Goal: Transaction & Acquisition: Download file/media

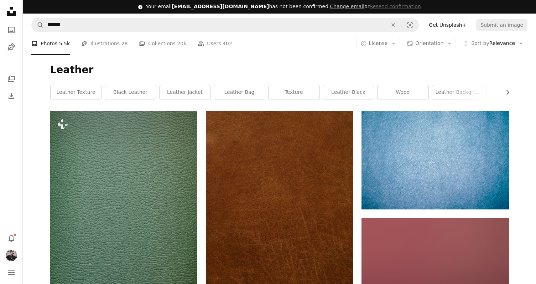
scroll to position [3025, 0]
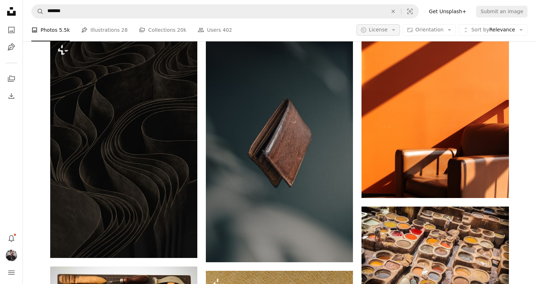
click at [397, 33] on icon "Arrow down" at bounding box center [393, 30] width 6 height 6
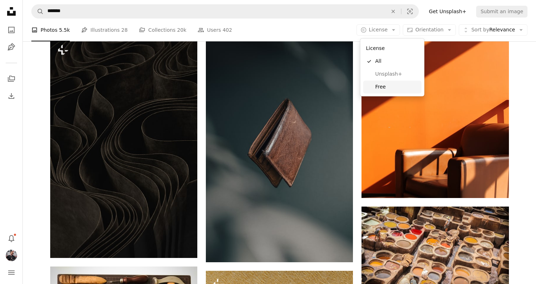
click at [393, 89] on span "Free" at bounding box center [396, 86] width 43 height 7
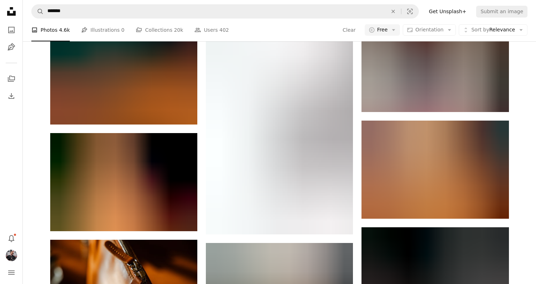
scroll to position [9093, 0]
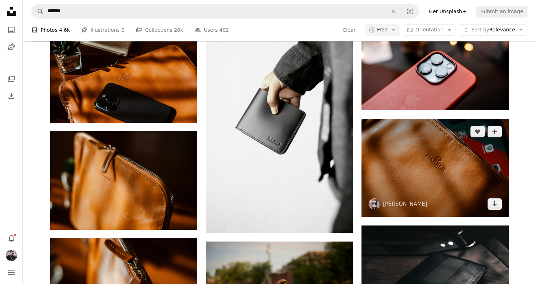
click at [416, 153] on img at bounding box center [435, 168] width 147 height 98
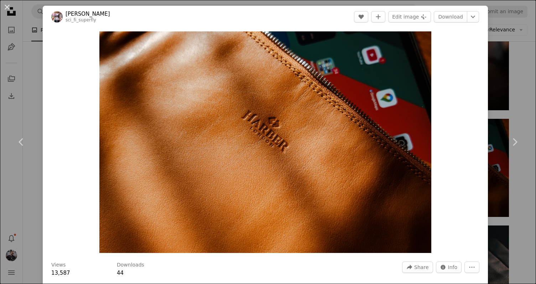
click at [521, 62] on div "An X shape Chevron left Chevron right [PERSON_NAME] sci_fi_superfly A heart A p…" at bounding box center [268, 142] width 536 height 284
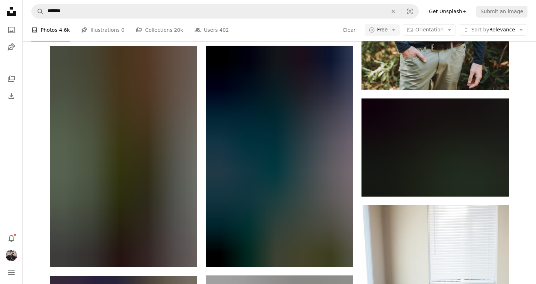
scroll to position [15343, 0]
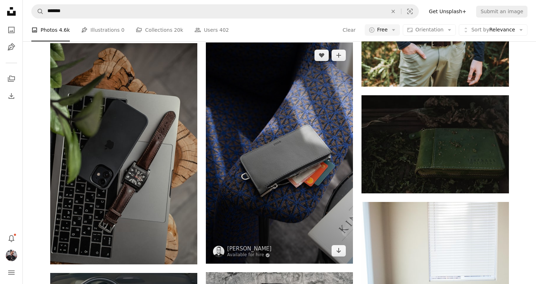
click at [303, 134] on img at bounding box center [279, 152] width 147 height 221
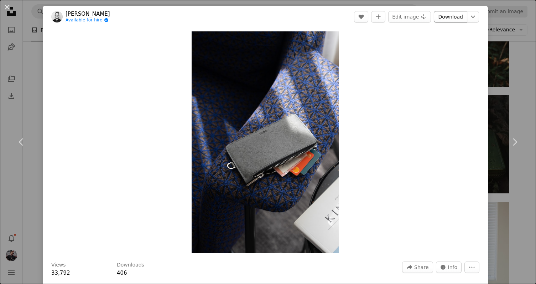
click at [459, 16] on link "Download" at bounding box center [450, 16] width 33 height 11
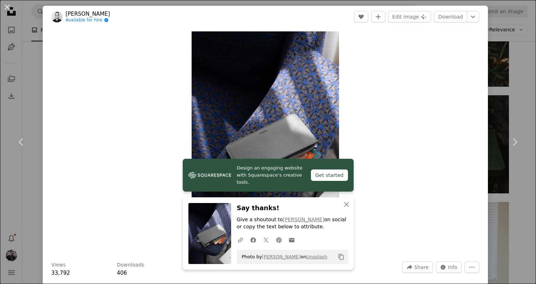
click at [525, 47] on div "An X shape Chevron left Chevron right Design an engaging website with Squarespa…" at bounding box center [268, 142] width 536 height 284
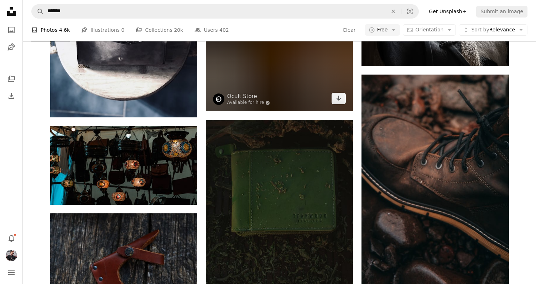
scroll to position [15808, 0]
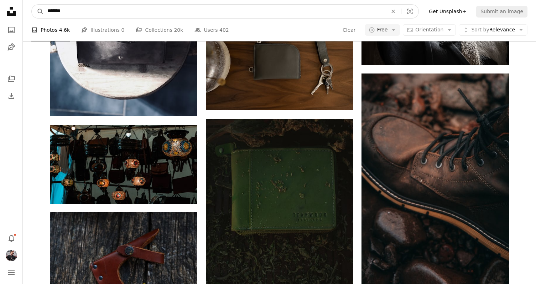
click at [185, 11] on input "*******" at bounding box center [215, 12] width 342 height 14
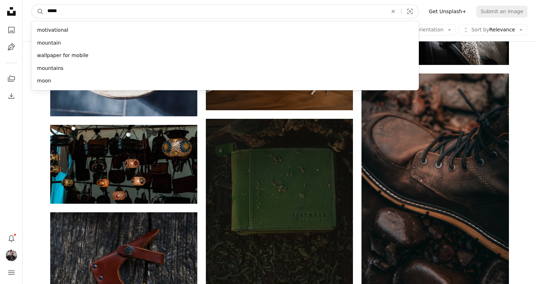
type input "******"
click button "A magnifying glass" at bounding box center [38, 12] width 12 height 14
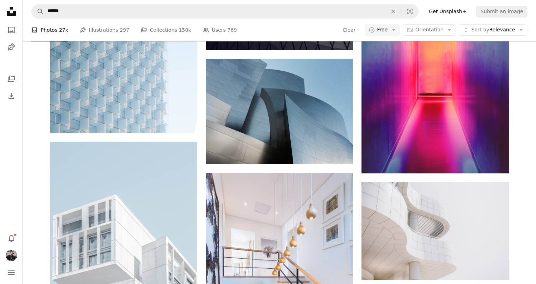
scroll to position [160, 0]
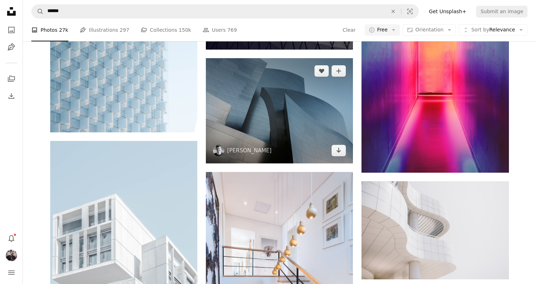
click at [330, 116] on img at bounding box center [279, 110] width 147 height 105
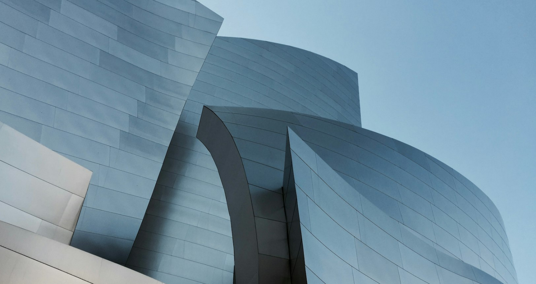
scroll to position [50, 0]
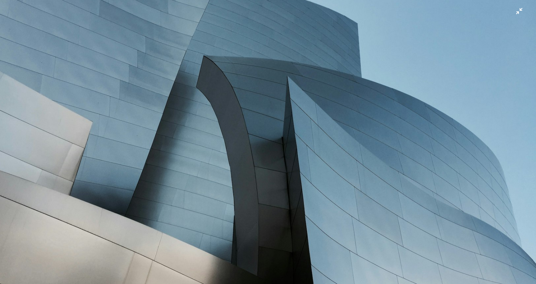
click at [519, 11] on img "Zoom out on this image" at bounding box center [268, 141] width 537 height 383
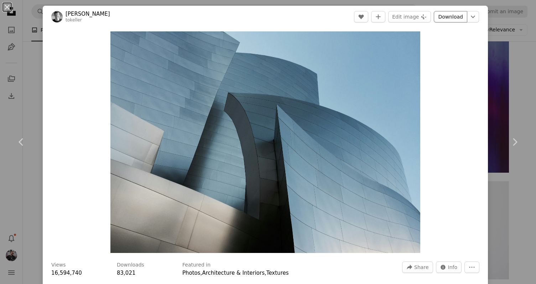
click at [450, 18] on link "Download" at bounding box center [450, 16] width 33 height 11
